Goal: Task Accomplishment & Management: Manage account settings

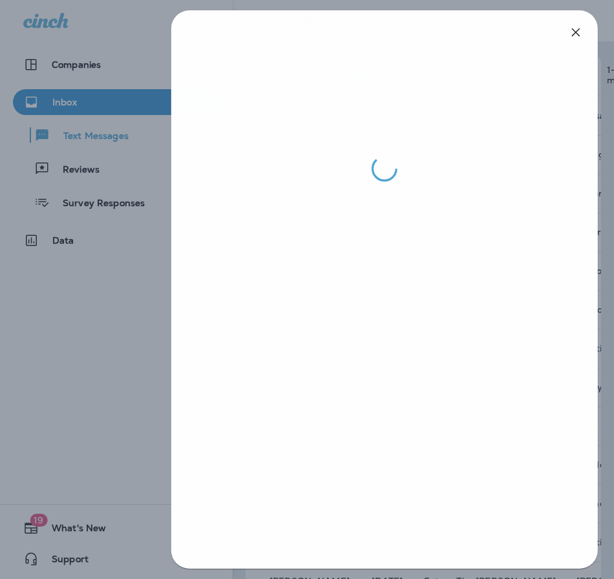
click at [97, 282] on div at bounding box center [308, 289] width 614 height 579
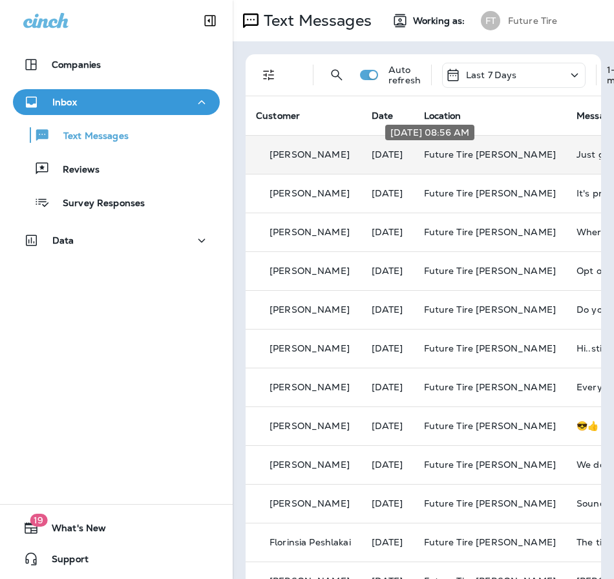
click at [403, 154] on p "[DATE]" at bounding box center [388, 154] width 32 height 10
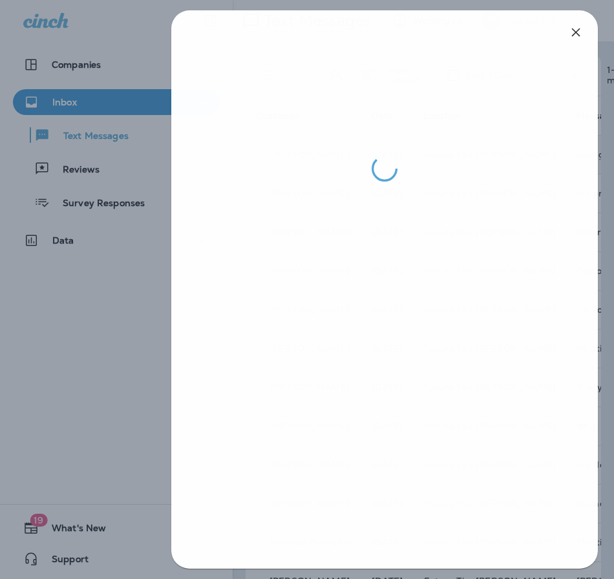
click at [68, 268] on div at bounding box center [308, 289] width 614 height 579
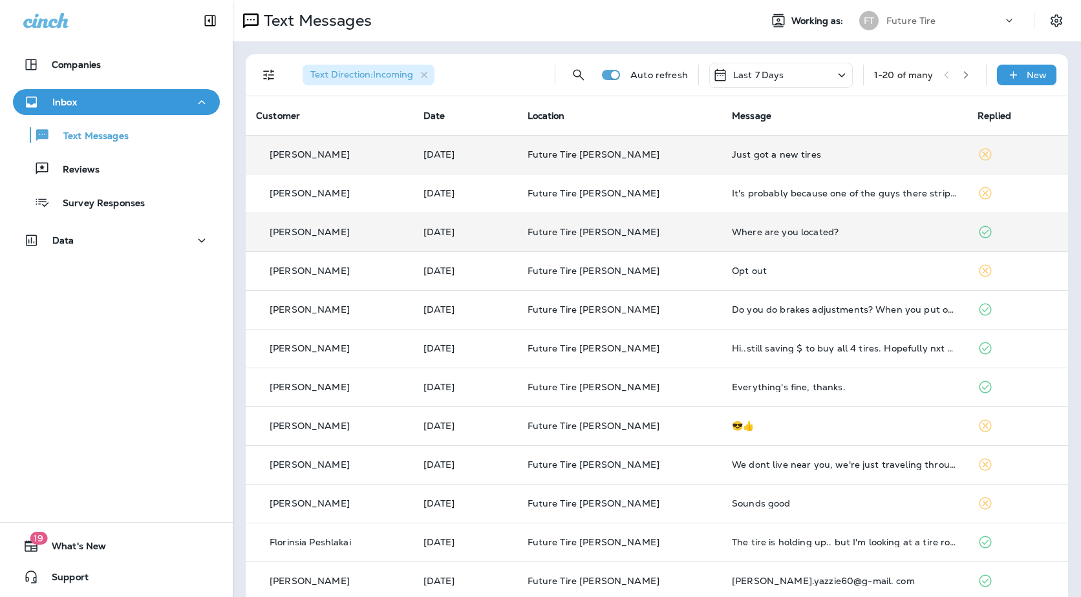
click at [613, 230] on p "Future Tire [PERSON_NAME]" at bounding box center [619, 232] width 184 height 10
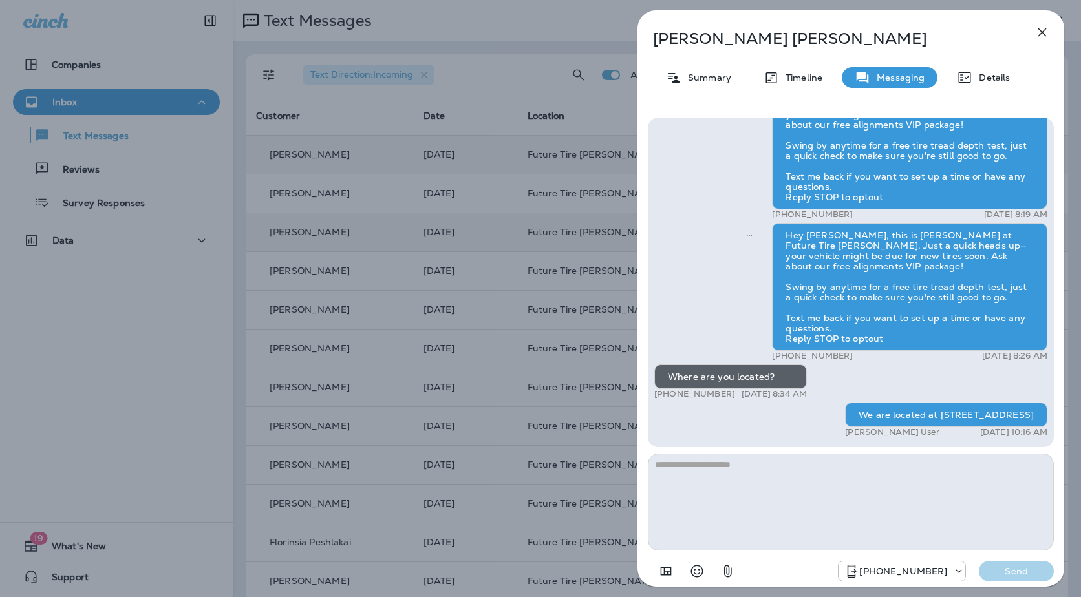
click at [560, 238] on div "[PERSON_NAME] Summary Timeline Messaging Details Hey [PERSON_NAME], this is [PE…" at bounding box center [540, 298] width 1081 height 597
